Goal: Navigation & Orientation: Find specific page/section

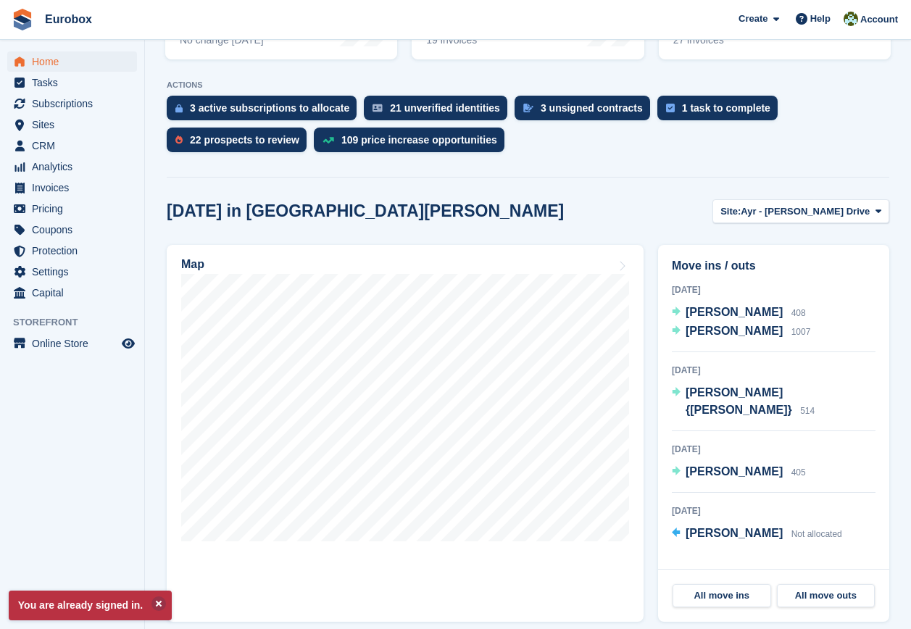
scroll to position [290, 0]
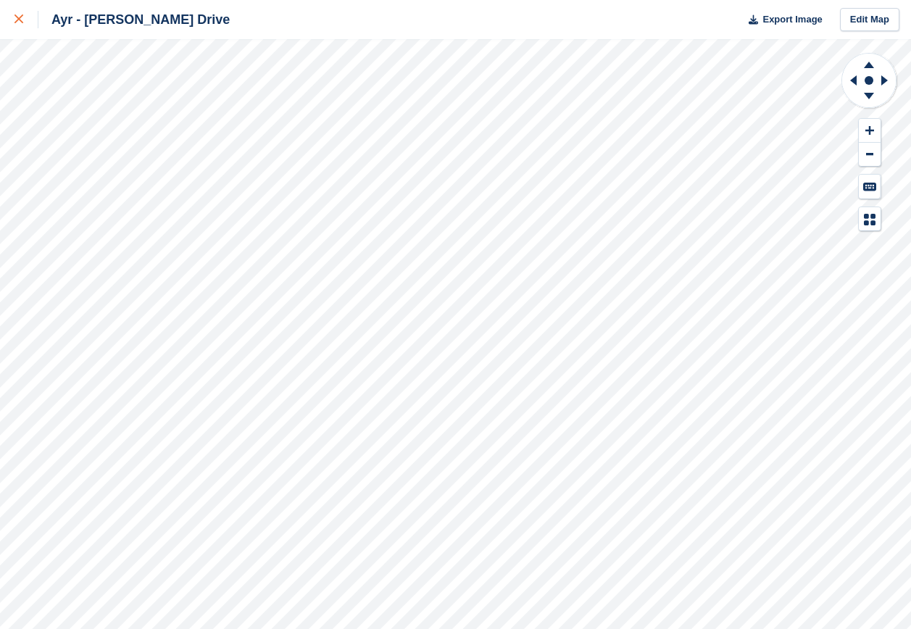
click at [18, 24] on div at bounding box center [26, 19] width 24 height 17
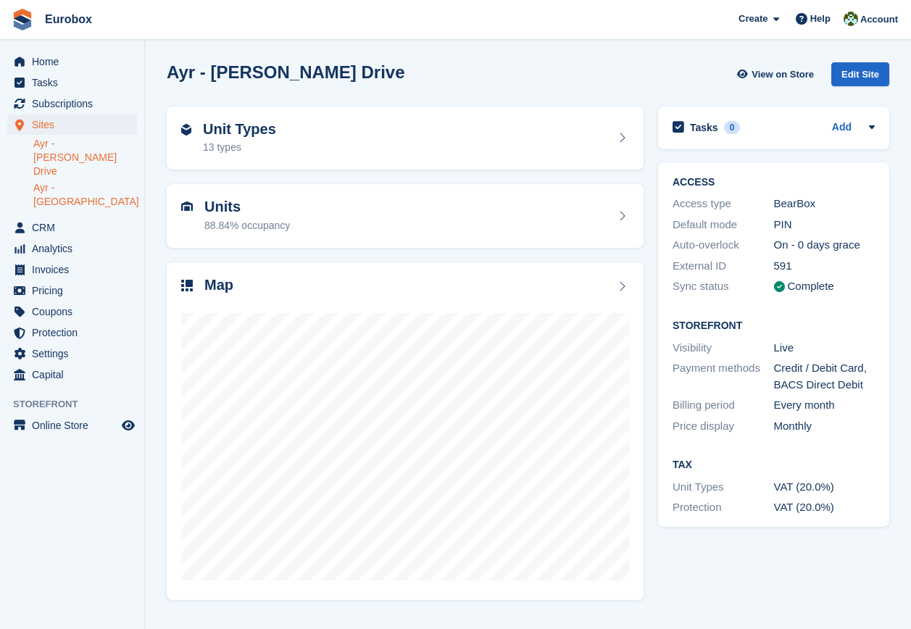
click at [98, 181] on link "Ayr - [GEOGRAPHIC_DATA]" at bounding box center [85, 195] width 104 height 28
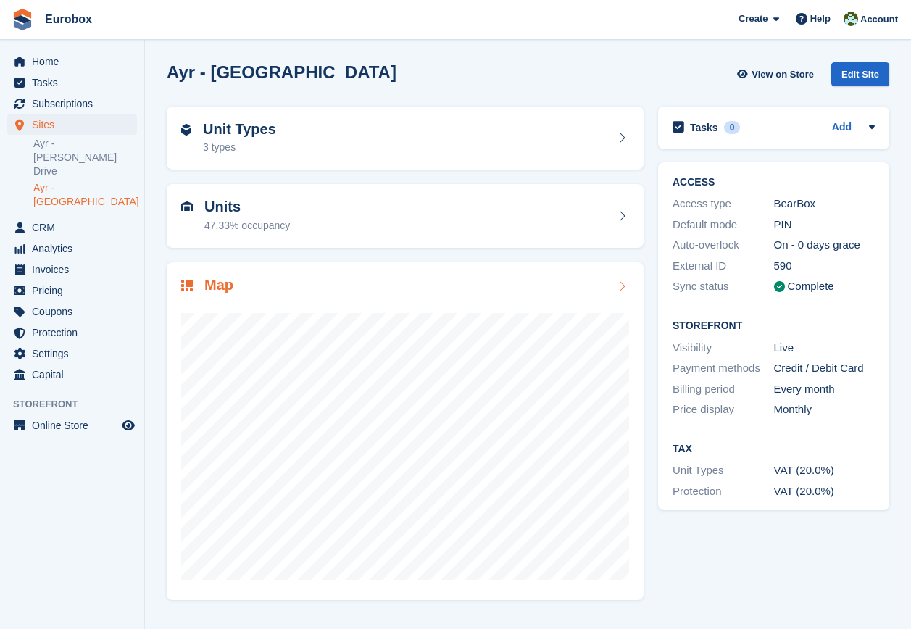
click at [622, 290] on icon at bounding box center [622, 287] width 14 height 12
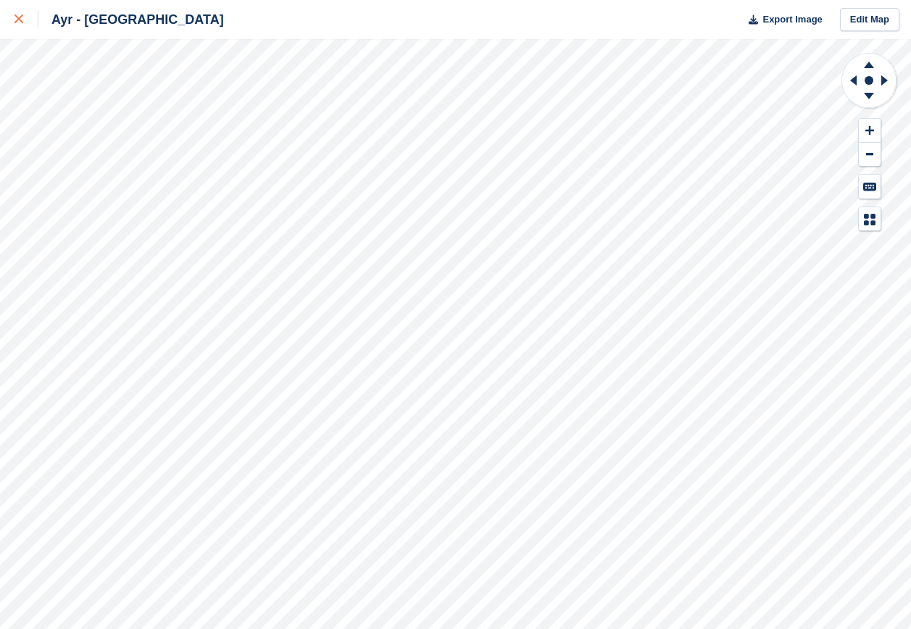
click at [22, 22] on icon at bounding box center [18, 18] width 9 height 9
